Goal: Task Accomplishment & Management: Complete application form

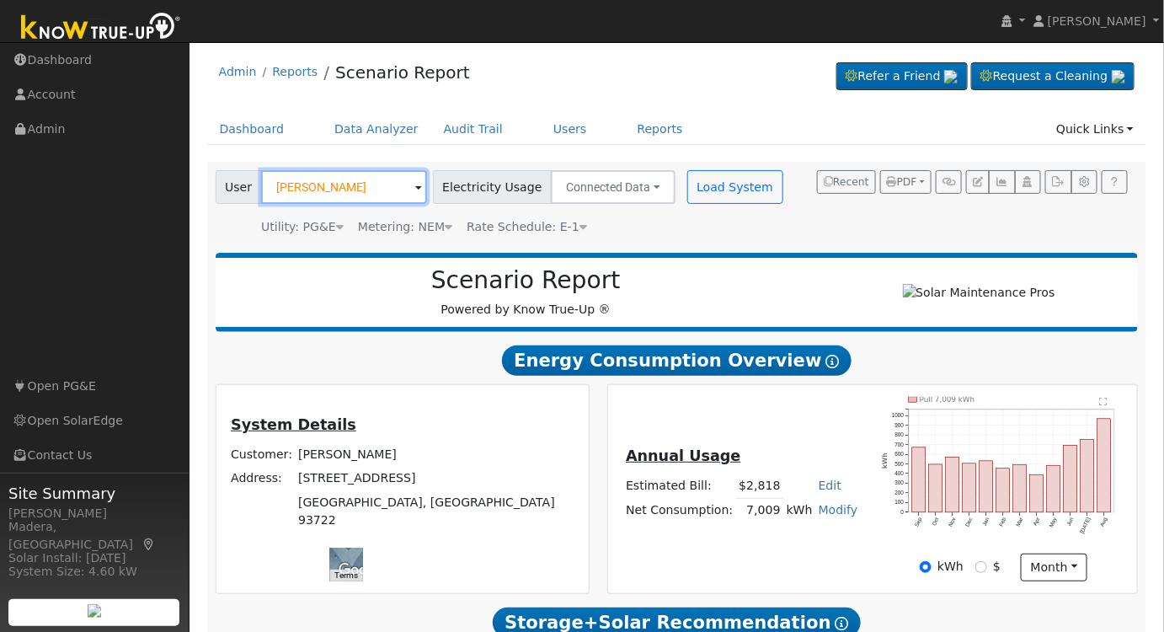
click at [344, 190] on input "[PERSON_NAME]" at bounding box center [344, 187] width 166 height 34
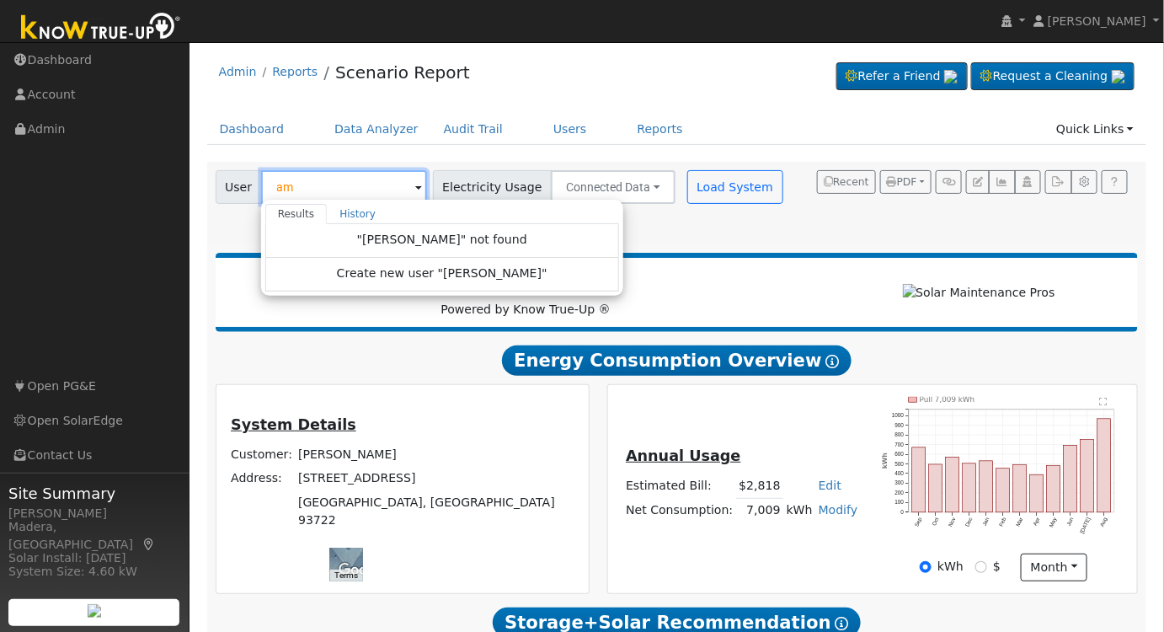
type input "a"
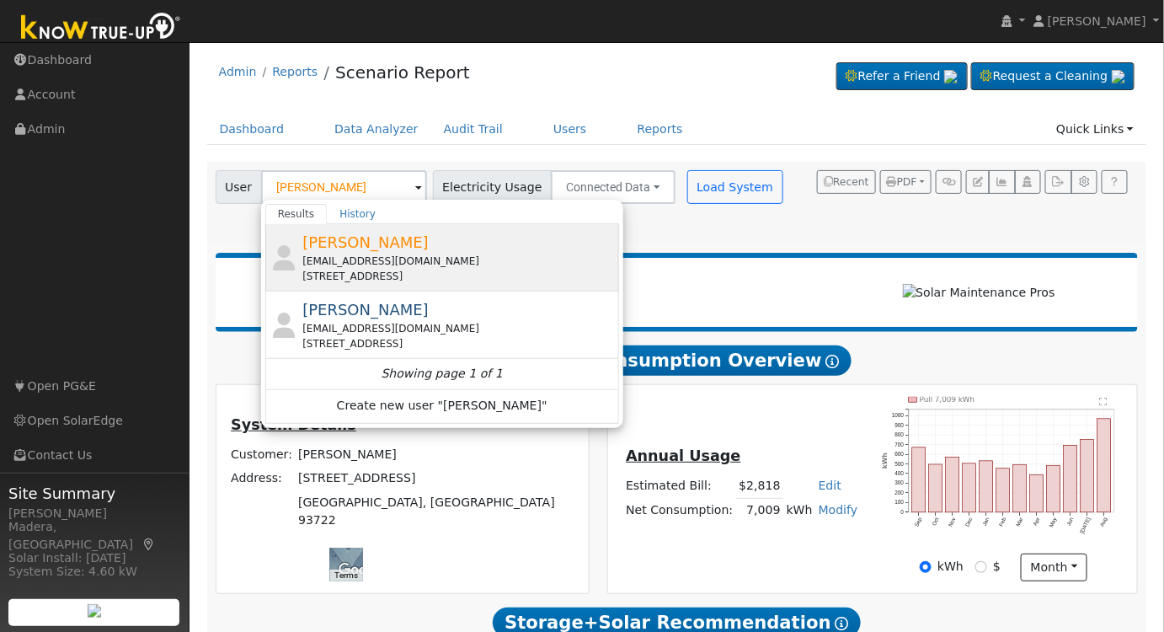
click at [433, 240] on div "Amritpal Padda amritpadda1983@yahoo.com 32 East Loop, Madera, CA 93637" at bounding box center [458, 257] width 313 height 53
type input "[PERSON_NAME]"
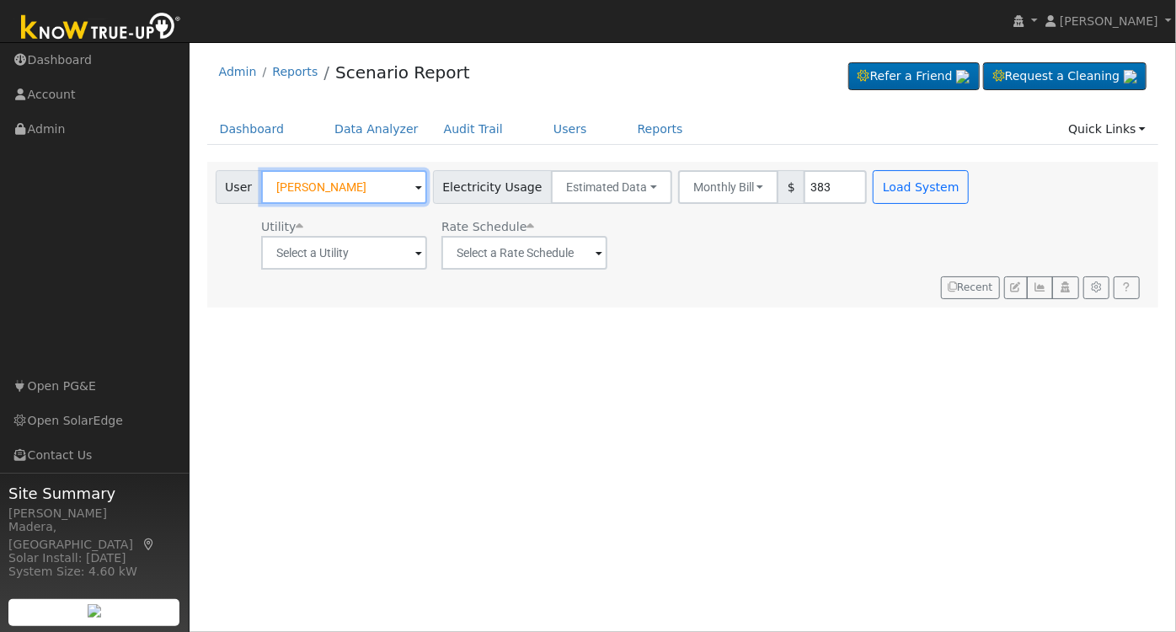
click at [353, 183] on input "[PERSON_NAME]" at bounding box center [344, 187] width 166 height 34
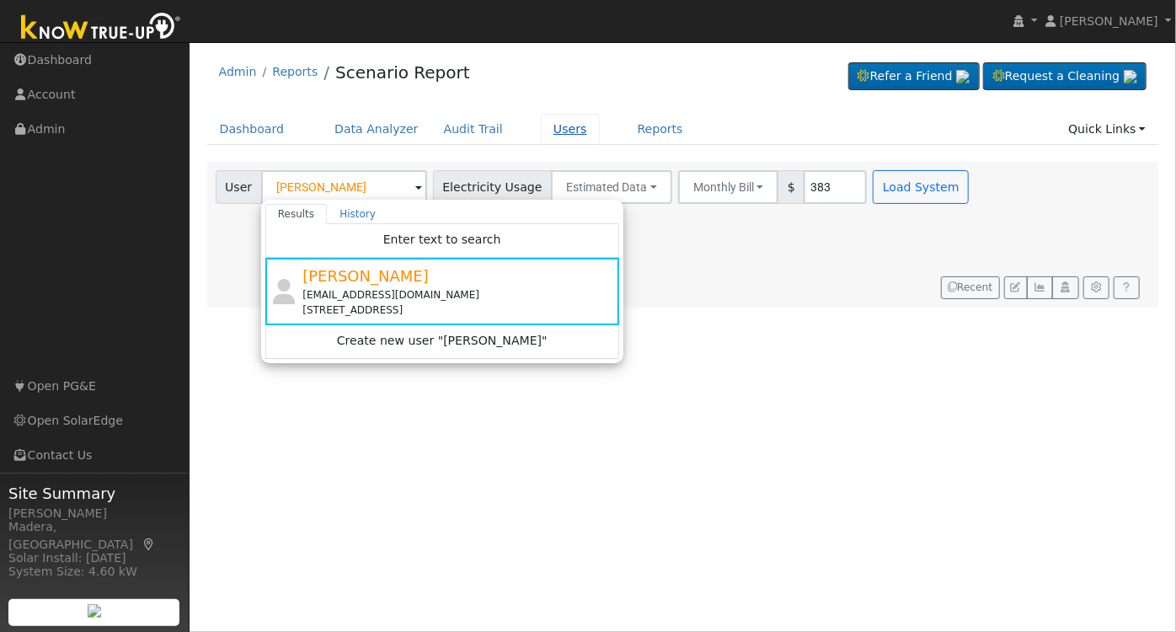
click at [541, 121] on link "Users" at bounding box center [570, 129] width 59 height 31
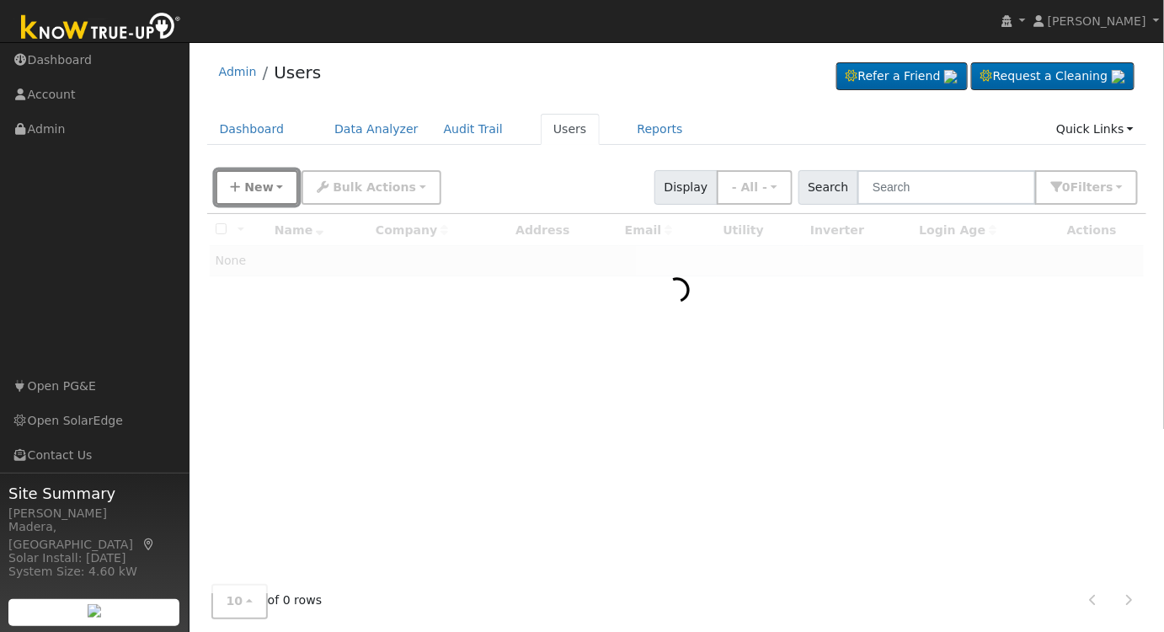
click at [264, 188] on span "New" at bounding box center [258, 186] width 29 height 13
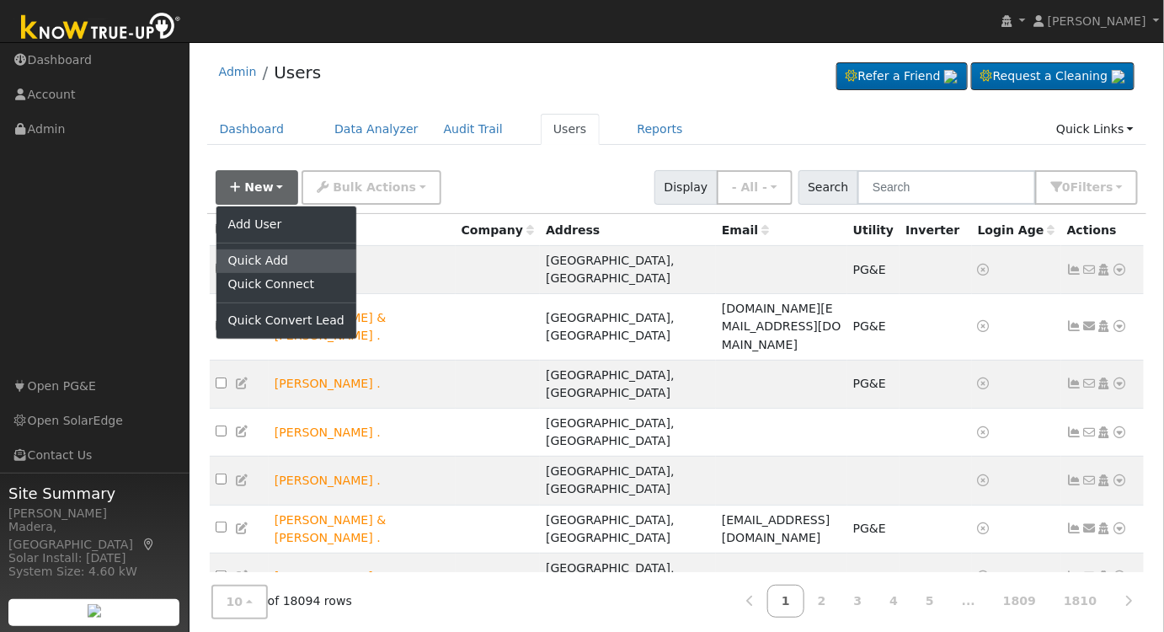
click at [278, 256] on link "Quick Add" at bounding box center [286, 261] width 140 height 24
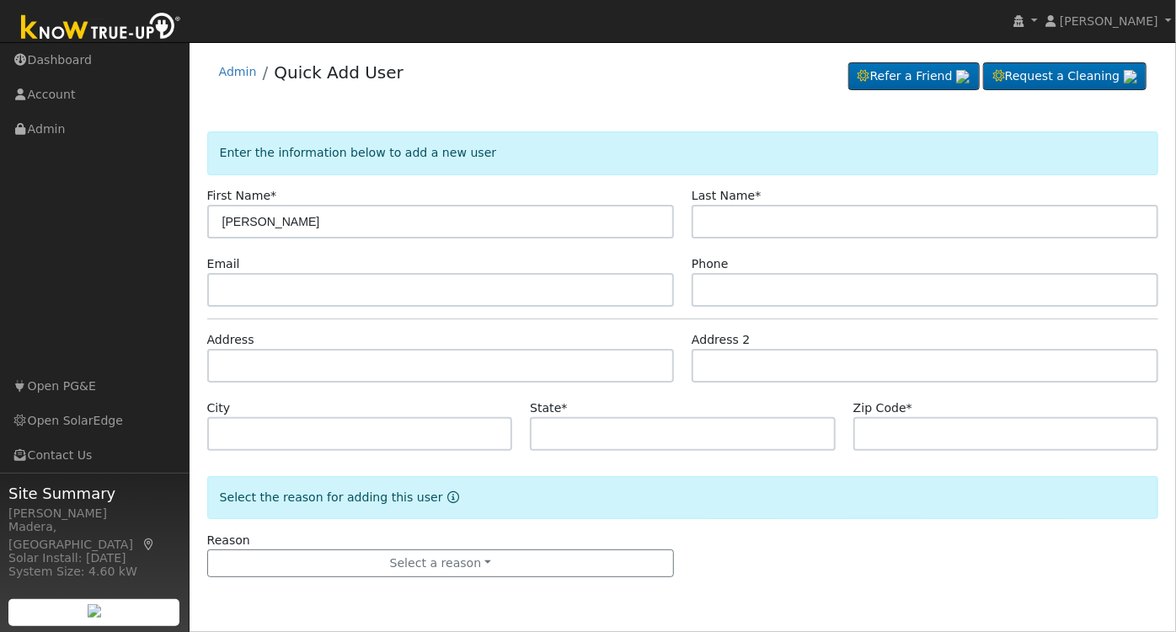
type input "Vahe"
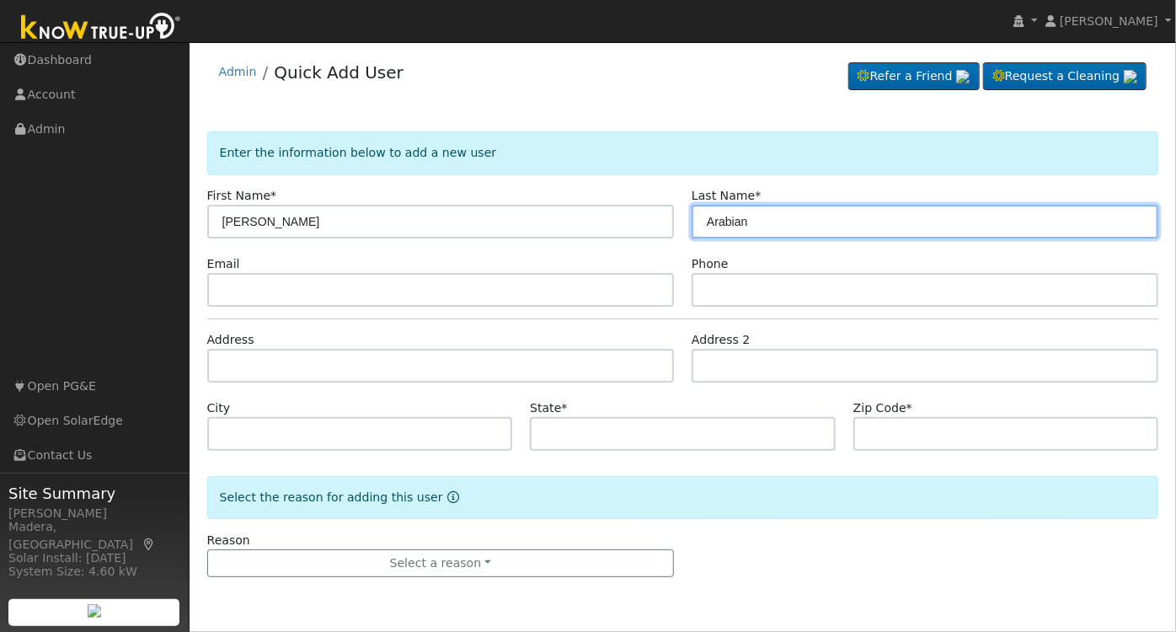
type input "Arabian"
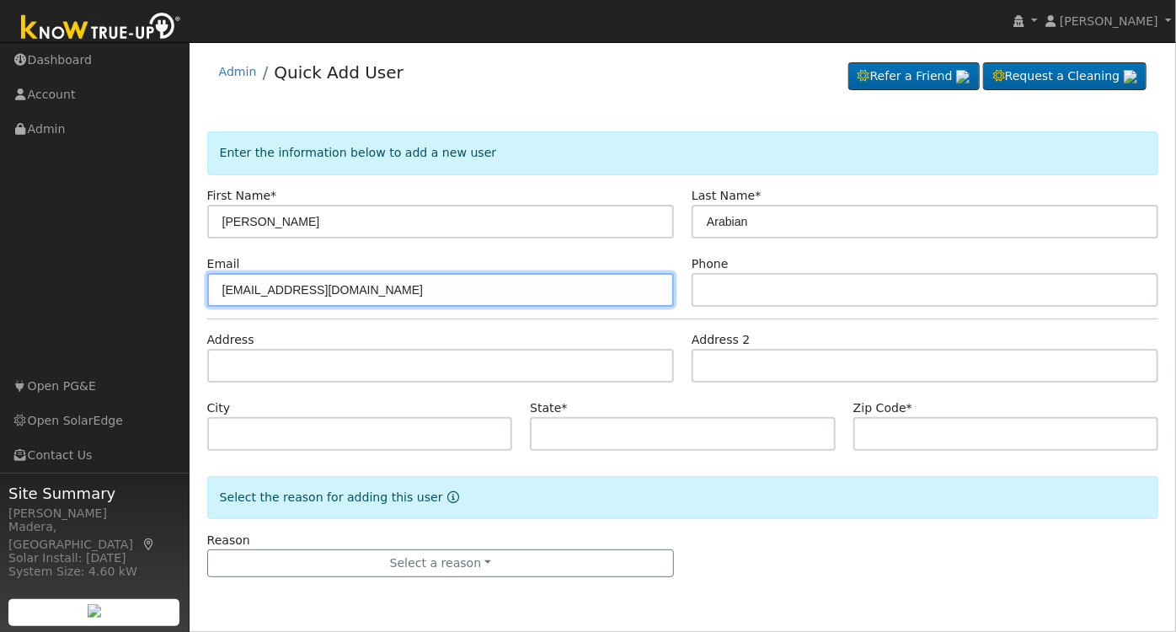
type input "vahearabian@comcast.net"
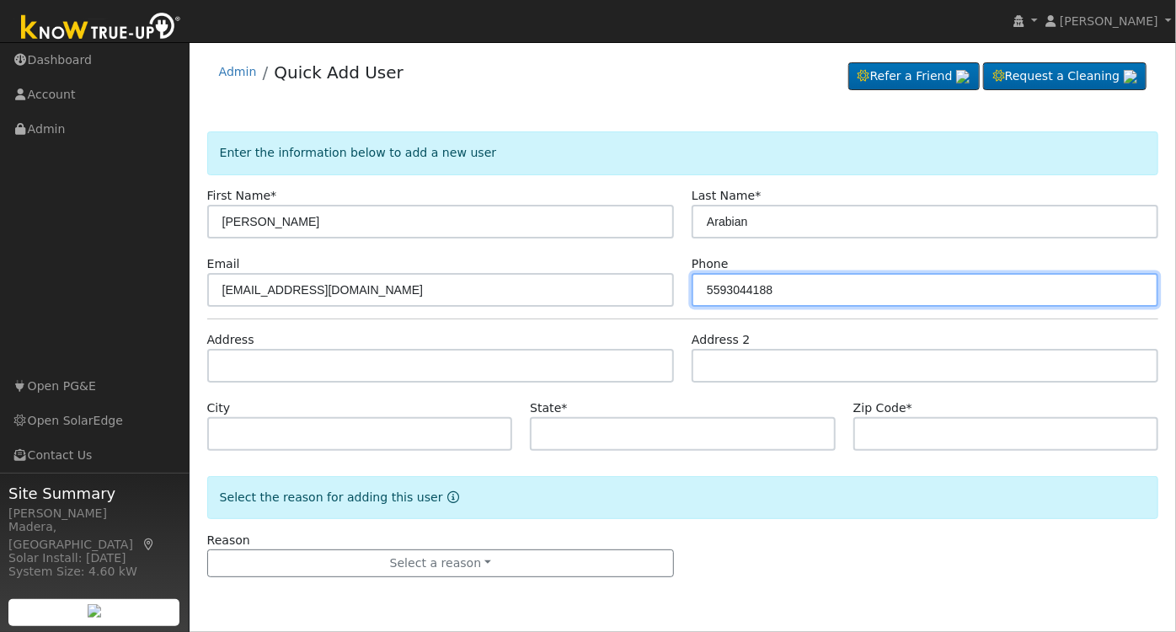
type input "5593044188"
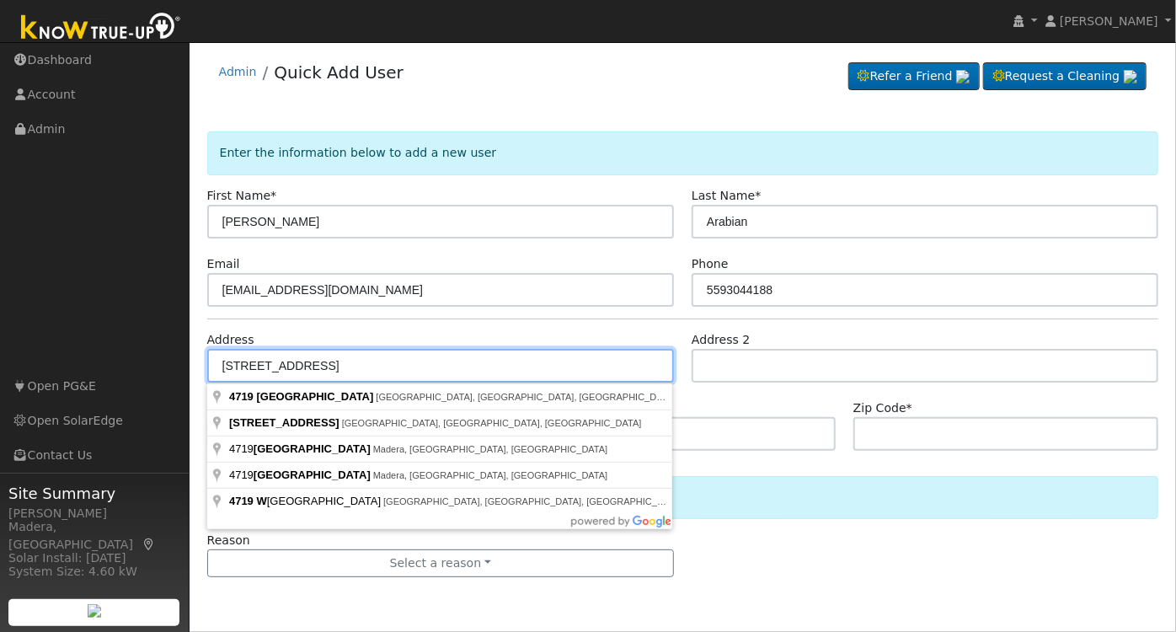
type input "[STREET_ADDRESS]"
type input "Fresno"
type input "CA"
type input "93722"
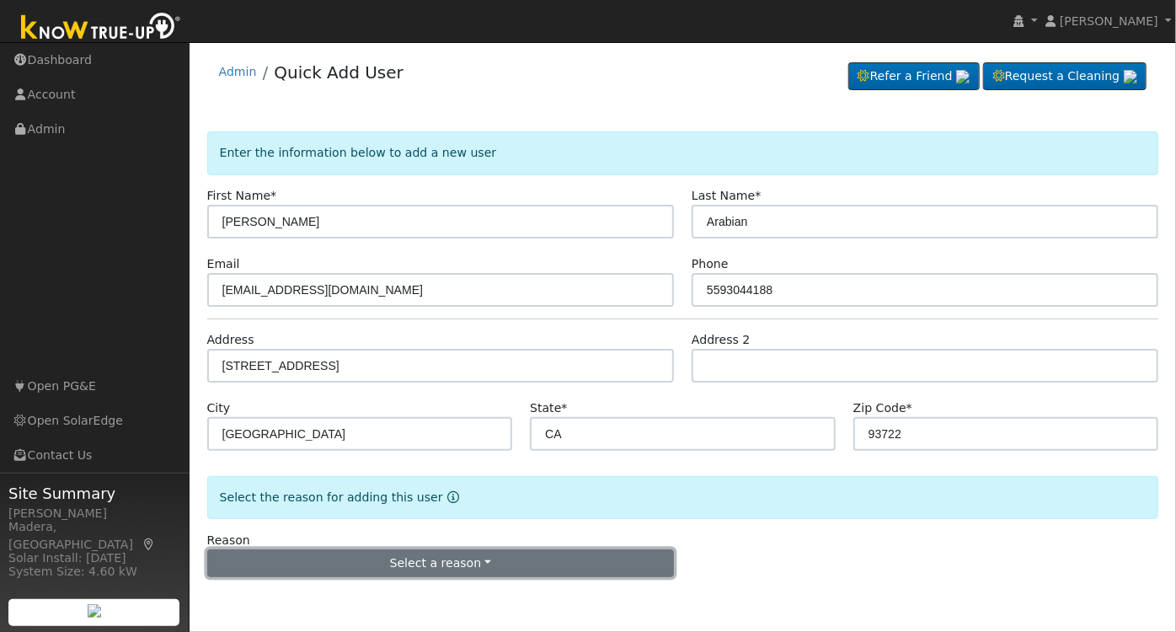
click at [421, 569] on button "Select a reason" at bounding box center [440, 563] width 467 height 29
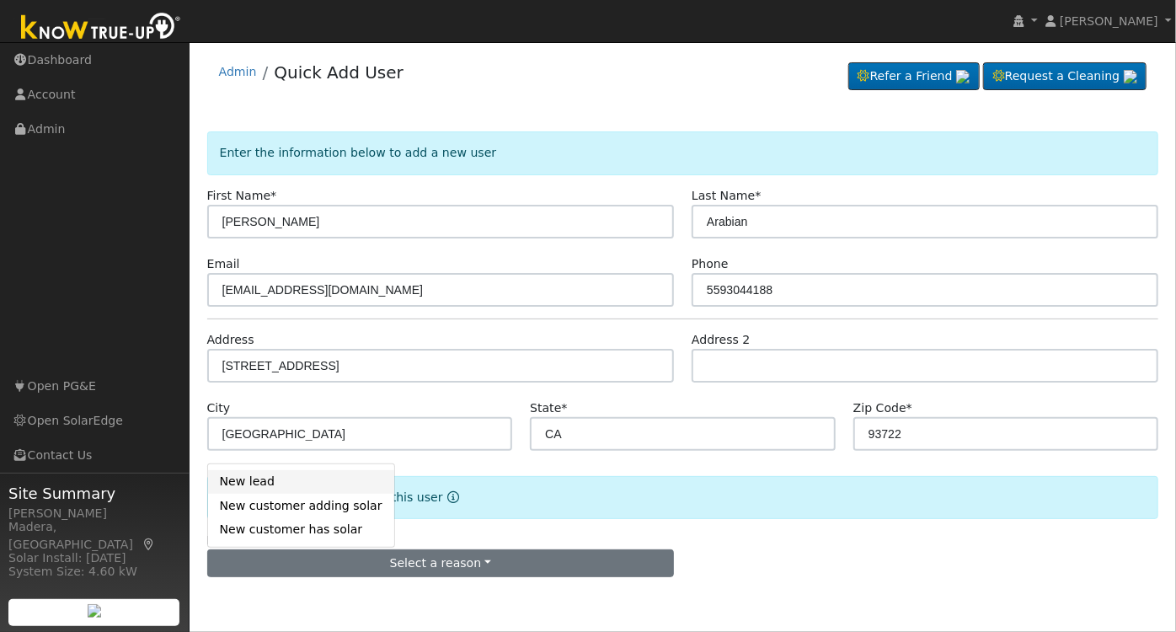
click at [262, 486] on link "New lead" at bounding box center [301, 482] width 186 height 24
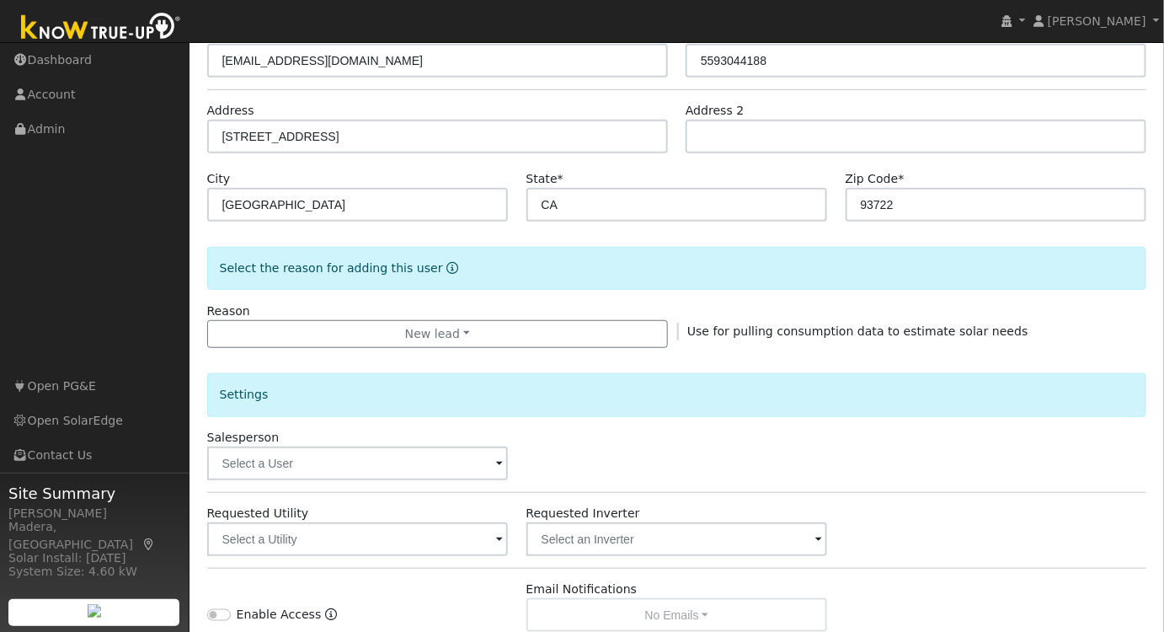
scroll to position [306, 0]
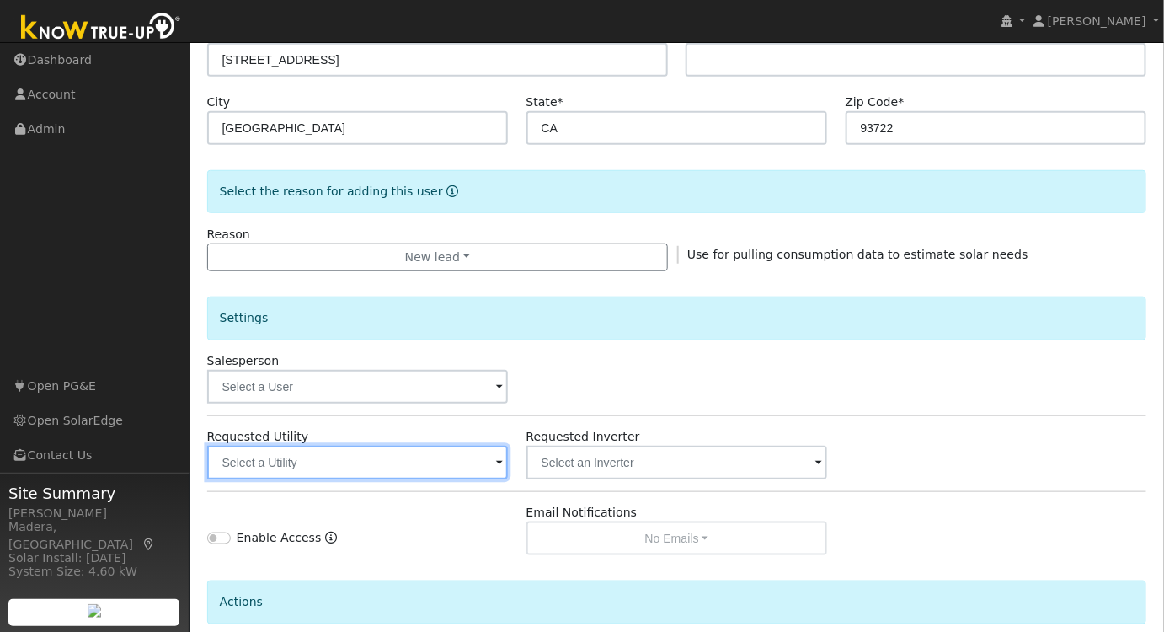
click at [365, 459] on input "text" at bounding box center [358, 463] width 302 height 34
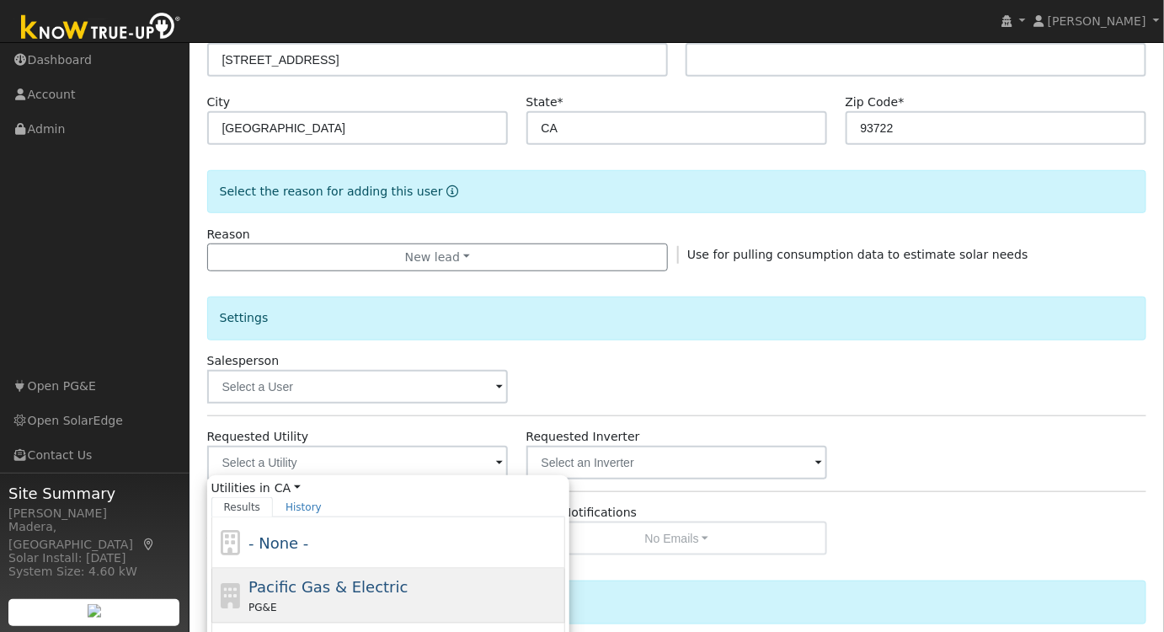
click at [291, 585] on span "Pacific Gas & Electric" at bounding box center [327, 587] width 159 height 18
type input "Pacific Gas & Electric"
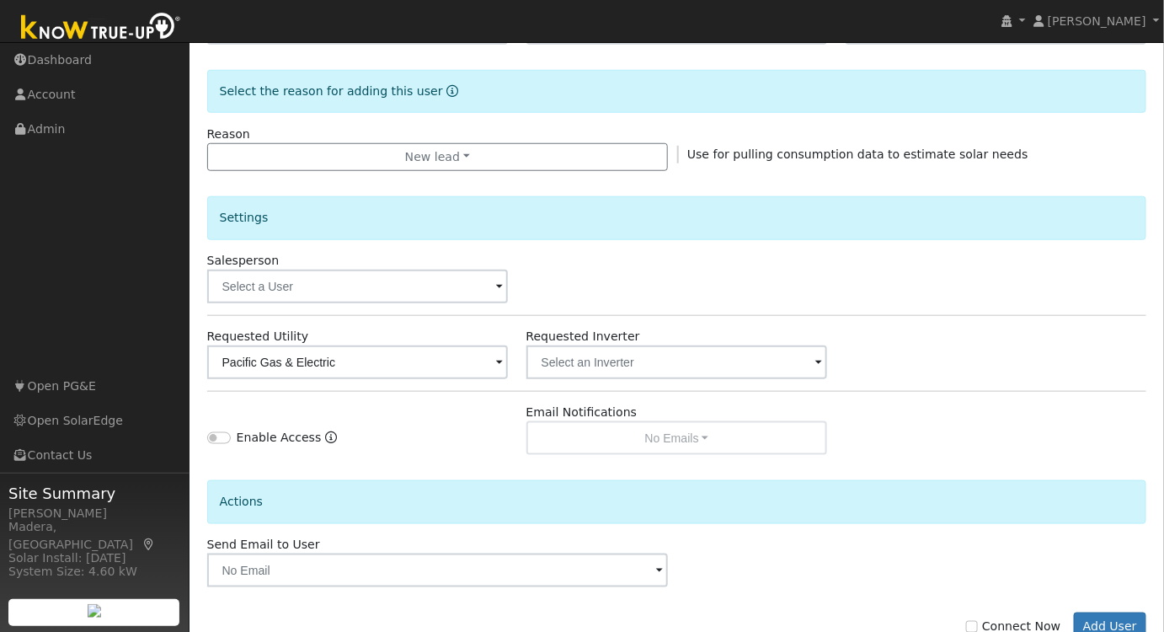
scroll to position [453, 0]
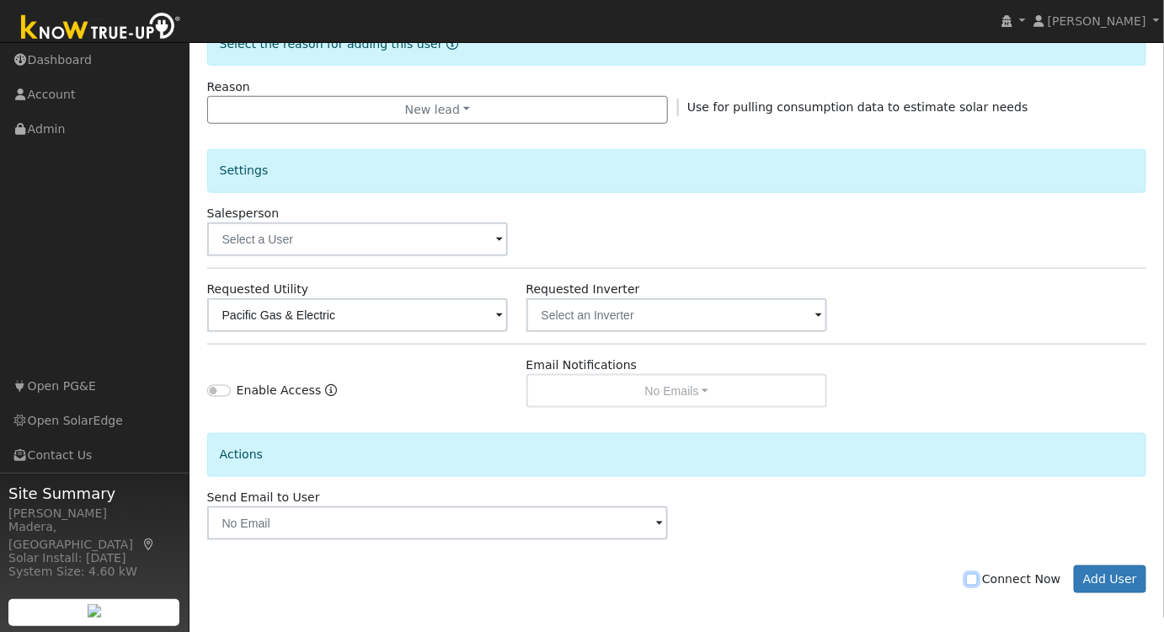
click at [978, 575] on input "Connect Now" at bounding box center [972, 580] width 12 height 12
checkbox input "true"
click at [1103, 582] on button "Add User" at bounding box center [1110, 579] width 73 height 29
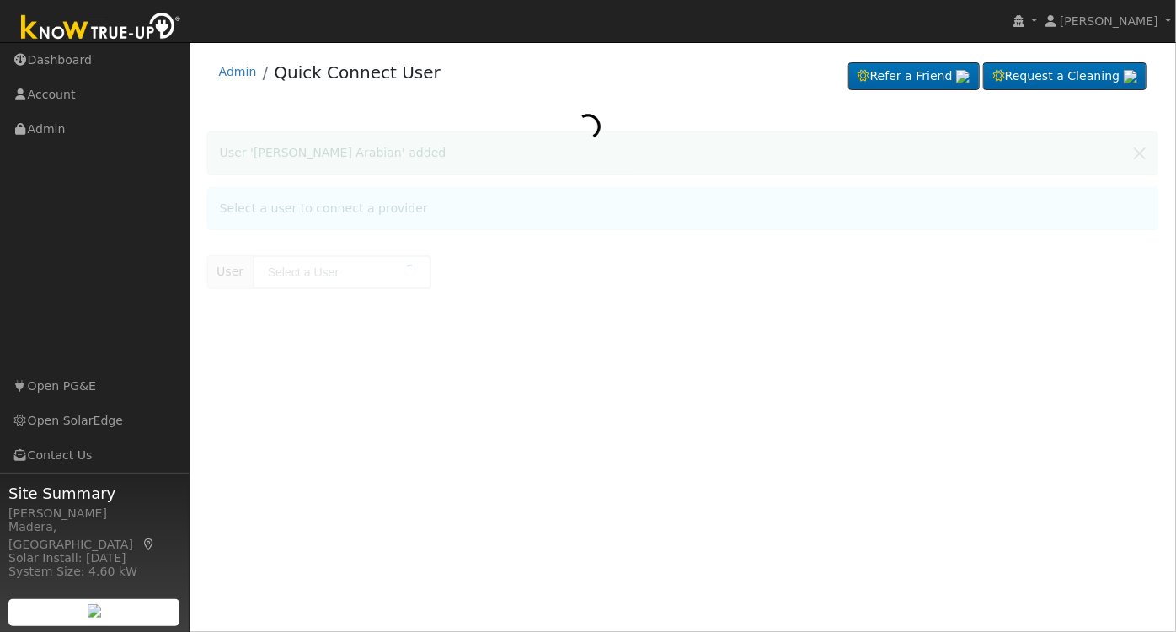
type input "[PERSON_NAME] Arabian"
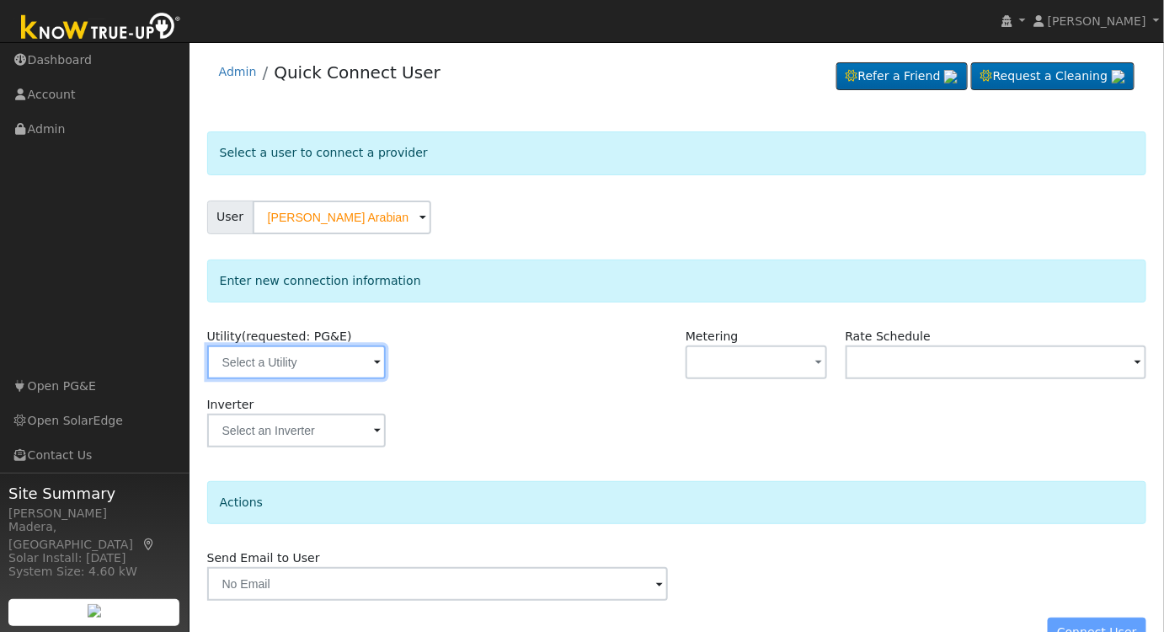
click at [337, 370] on input "text" at bounding box center [296, 362] width 179 height 34
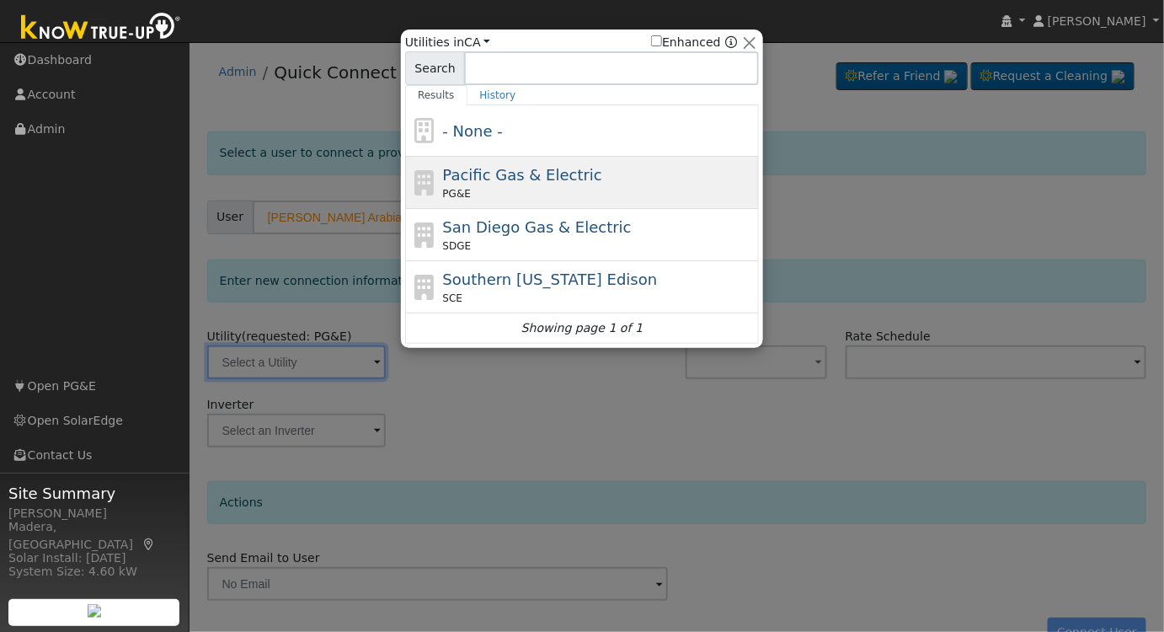
click at [546, 180] on span "Pacific Gas & Electric" at bounding box center [522, 175] width 159 height 18
type input "PG&E"
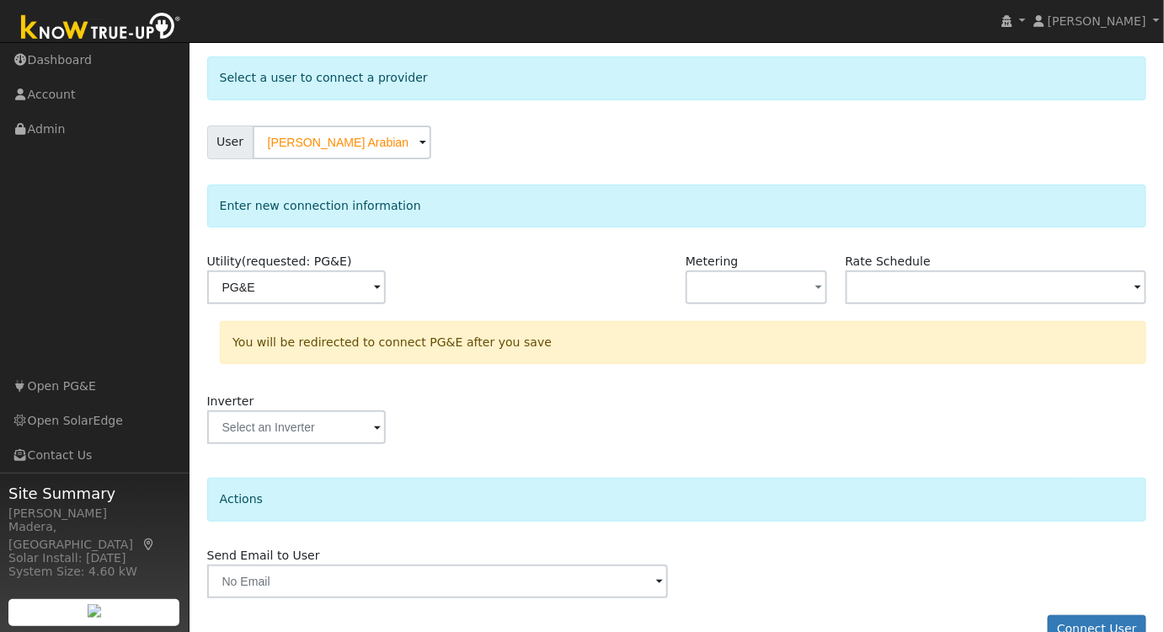
scroll to position [109, 0]
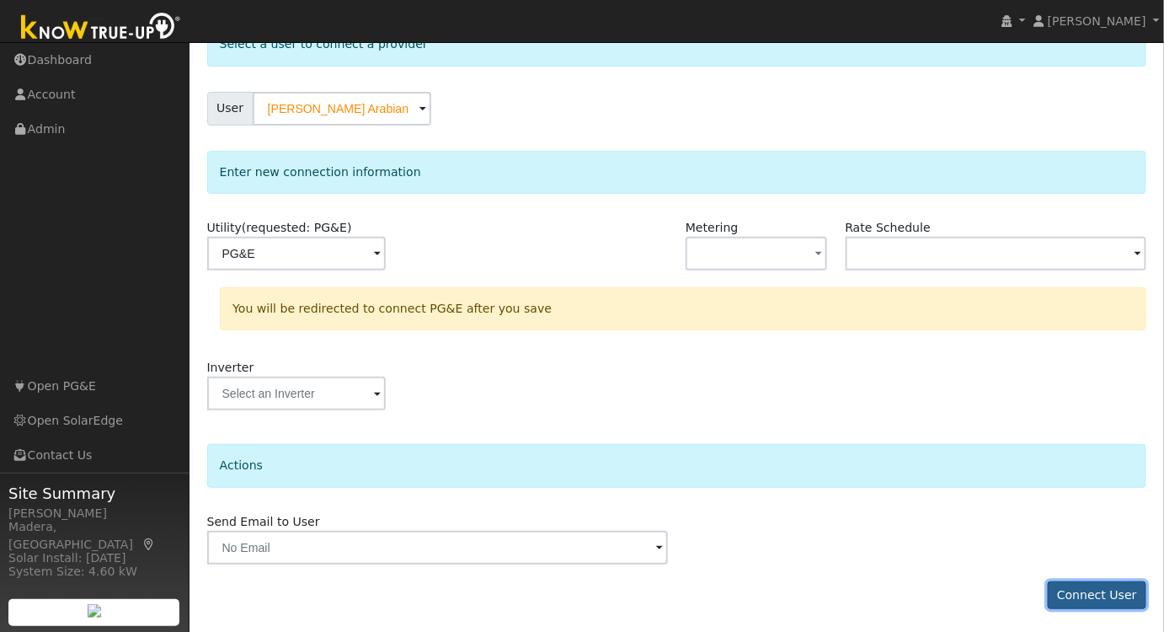
click at [1103, 590] on button "Connect User" at bounding box center [1097, 595] width 99 height 29
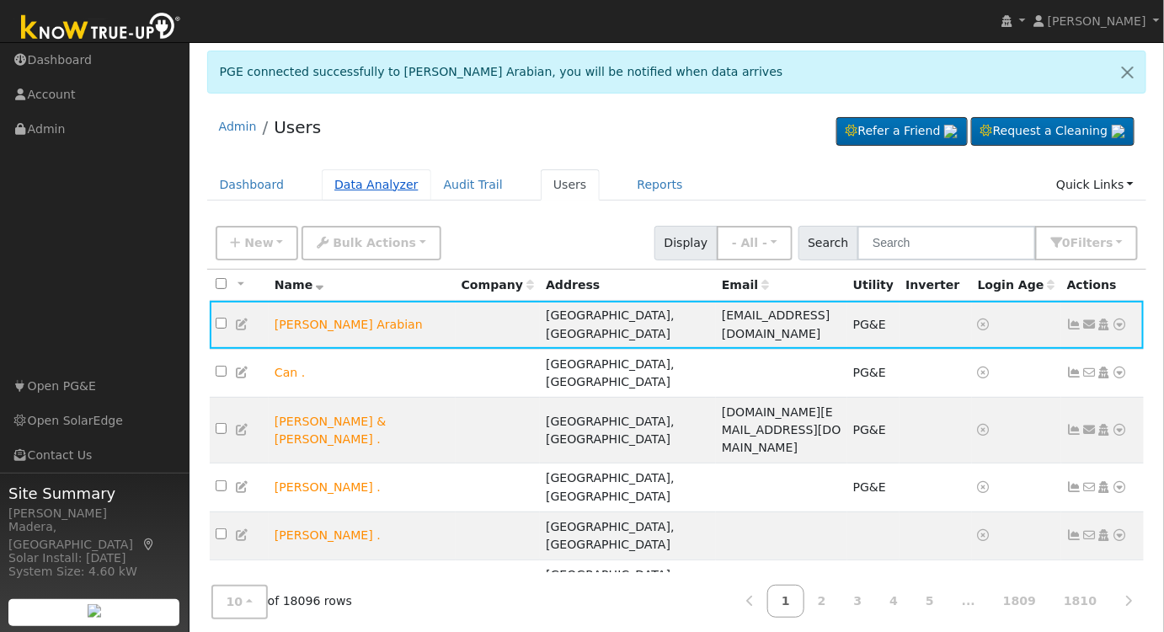
click at [347, 173] on link "Data Analyzer" at bounding box center [377, 184] width 110 height 31
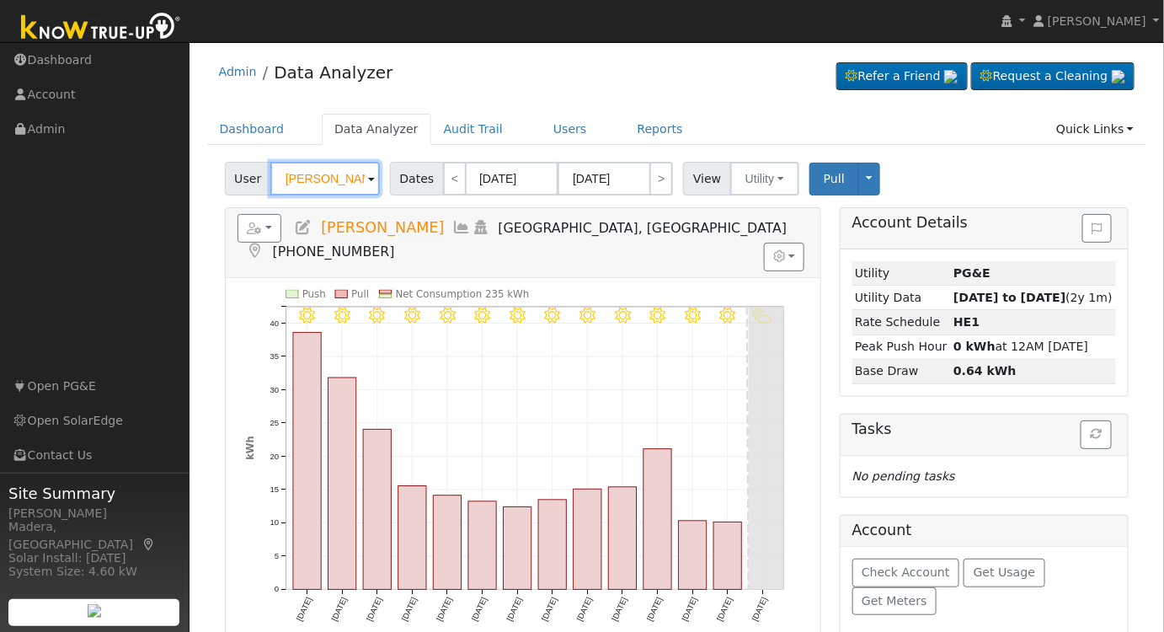
click at [343, 170] on input "[PERSON_NAME]" at bounding box center [325, 179] width 110 height 34
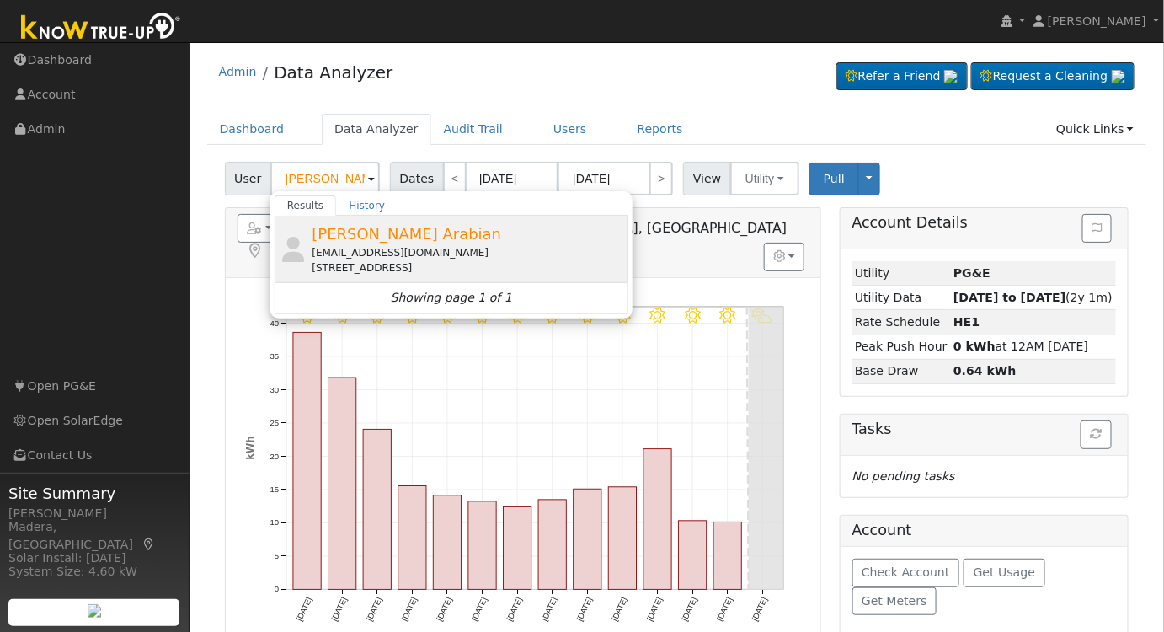
click at [398, 239] on div "[PERSON_NAME] Arabian [EMAIL_ADDRESS][DOMAIN_NAME] [STREET_ADDRESS]" at bounding box center [468, 248] width 313 height 53
type input "[PERSON_NAME] Arabian"
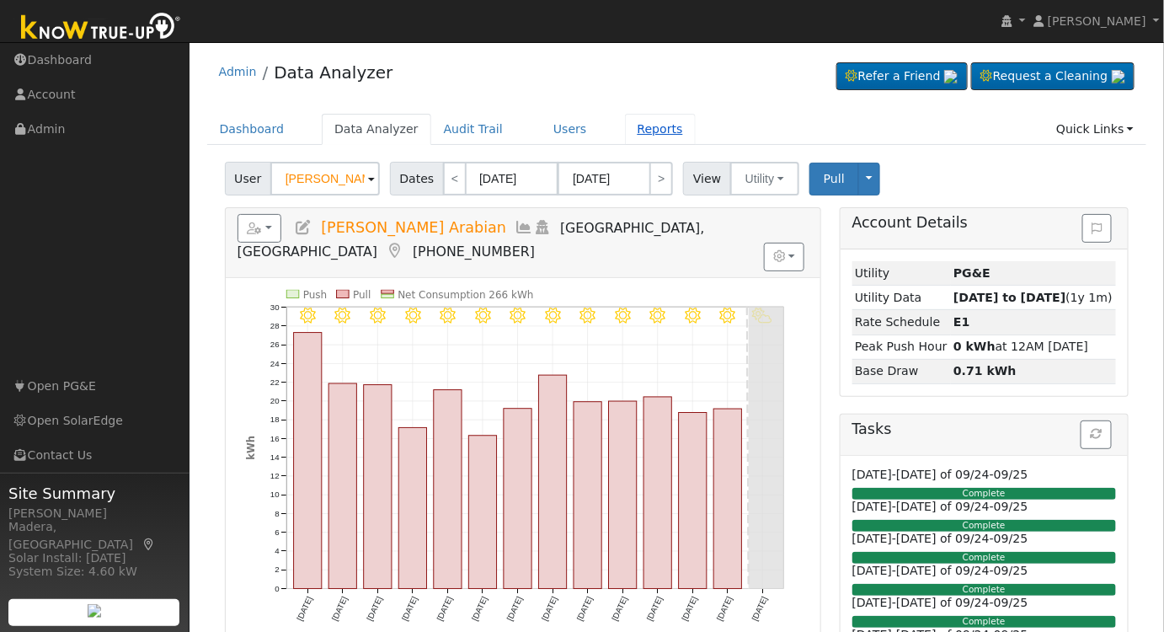
click at [642, 115] on link "Reports" at bounding box center [660, 129] width 71 height 31
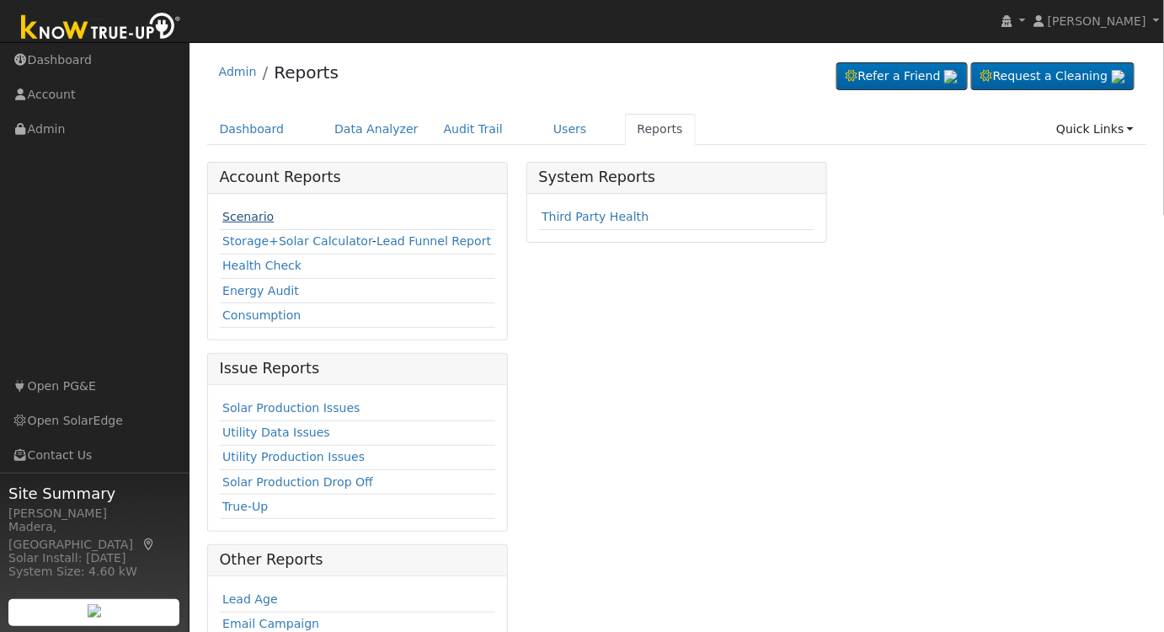
click at [245, 210] on link "Scenario" at bounding box center [247, 216] width 51 height 13
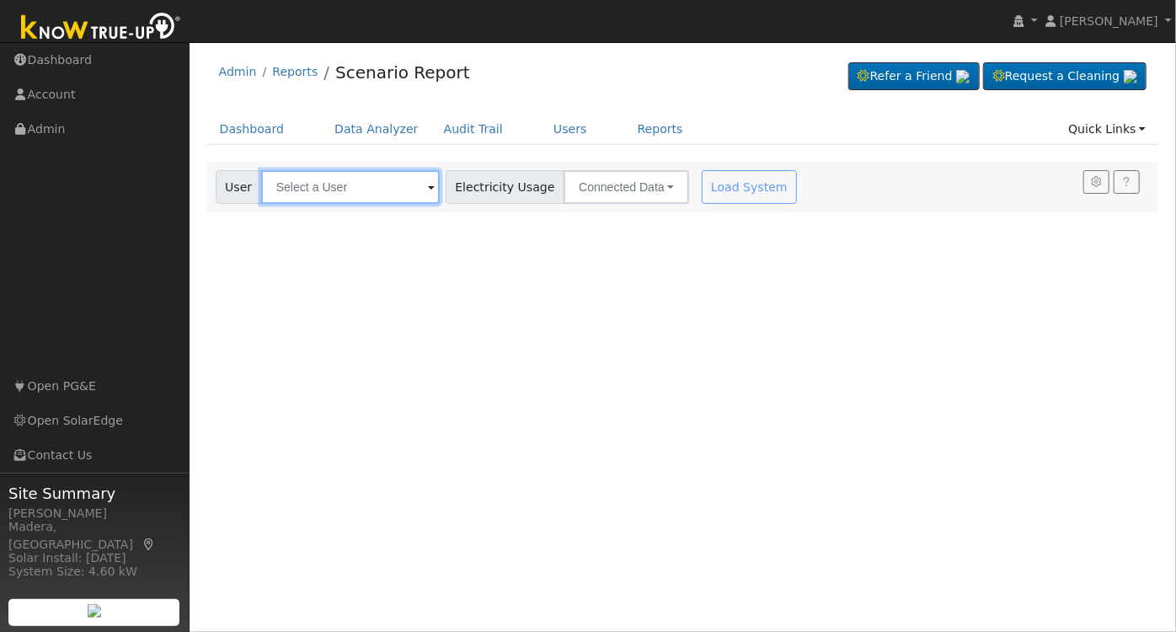
click at [345, 200] on input "text" at bounding box center [350, 187] width 179 height 34
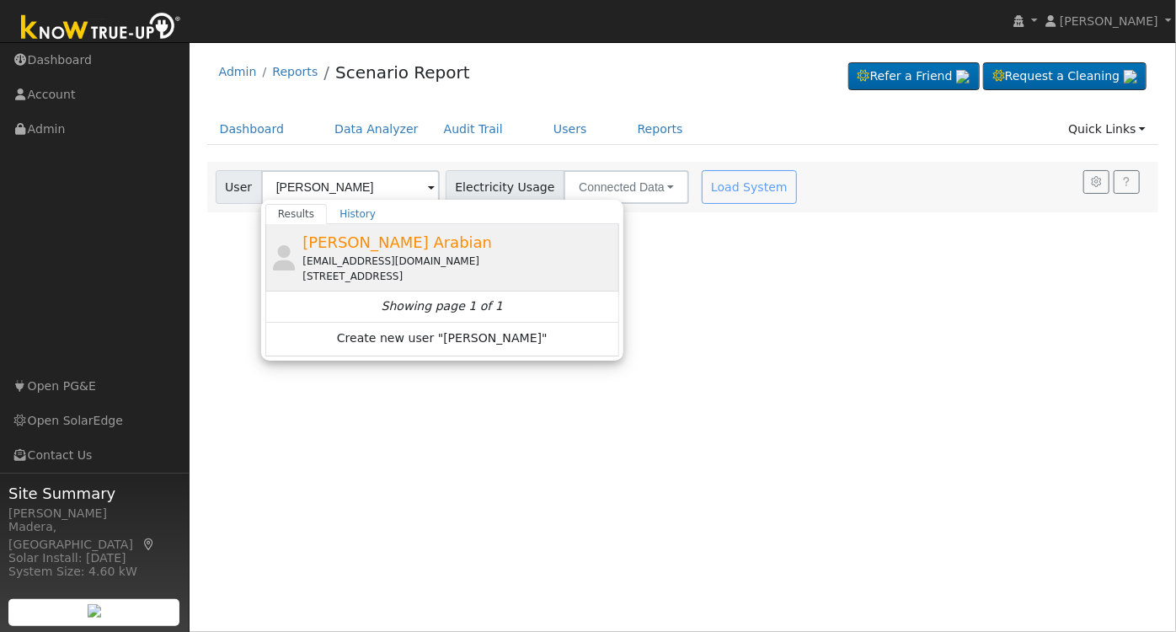
click at [387, 269] on div "[STREET_ADDRESS]" at bounding box center [458, 276] width 313 height 15
type input "[PERSON_NAME] Arabian"
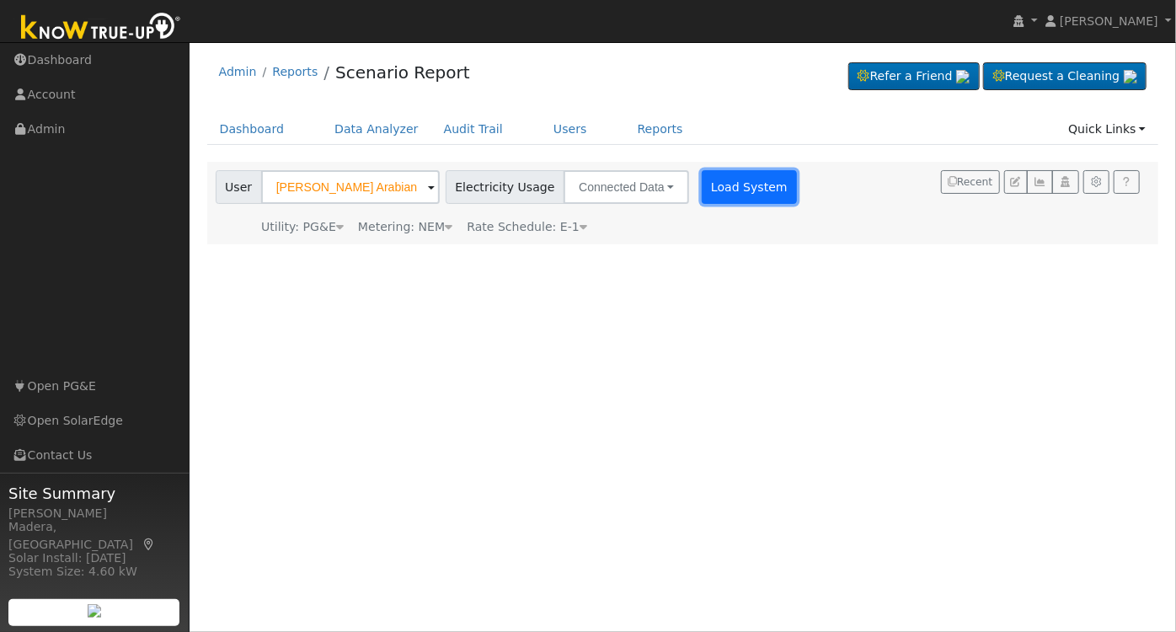
click at [725, 189] on button "Load System" at bounding box center [750, 187] width 96 height 34
